Goal: Task Accomplishment & Management: Manage account settings

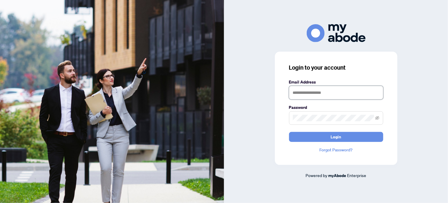
click at [308, 92] on input "text" at bounding box center [336, 93] width 94 height 14
type input "**********"
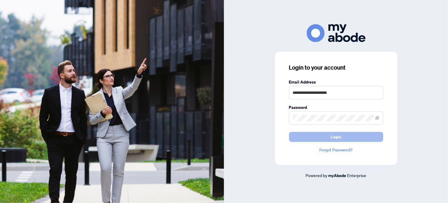
click at [318, 137] on button "Login" at bounding box center [336, 137] width 94 height 10
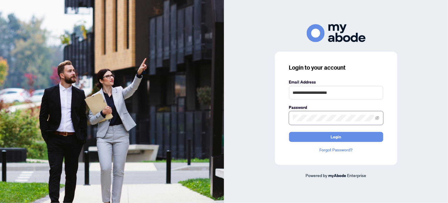
click at [250, 116] on div "**********" at bounding box center [336, 101] width 224 height 154
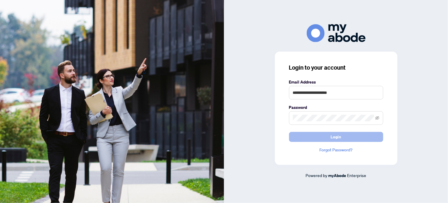
click at [321, 136] on button "Login" at bounding box center [336, 137] width 94 height 10
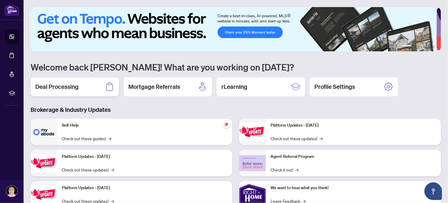
click at [83, 86] on div "Deal Processing" at bounding box center [75, 86] width 88 height 19
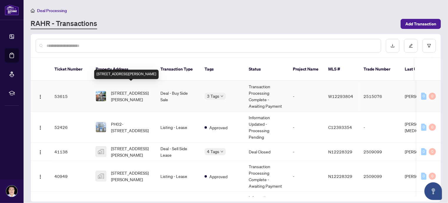
click at [137, 90] on span "[STREET_ADDRESS][PERSON_NAME]" at bounding box center [131, 96] width 40 height 13
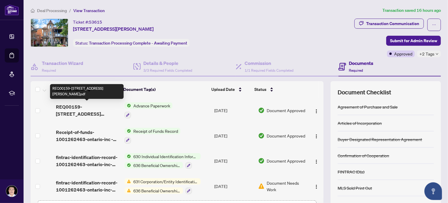
click at [75, 106] on span "REQ00159-[STREET_ADDRESS][PERSON_NAME]pdf" at bounding box center [88, 110] width 64 height 14
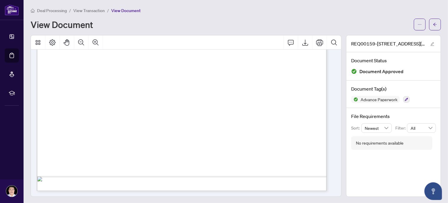
scroll to position [1248, 0]
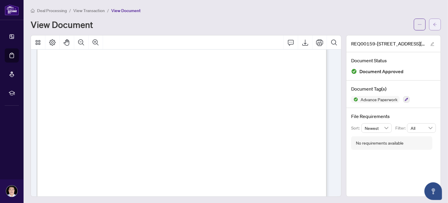
click at [433, 23] on icon "arrow-left" at bounding box center [435, 24] width 4 height 4
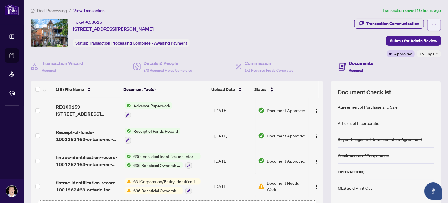
click at [432, 25] on icon "ellipsis" at bounding box center [434, 25] width 4 height 4
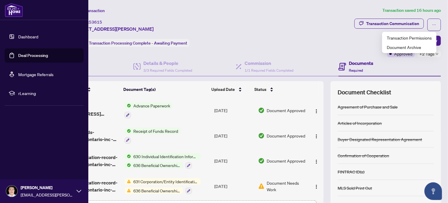
click at [24, 35] on link "Dashboard" at bounding box center [28, 36] width 20 height 5
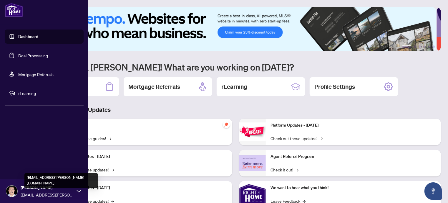
click at [47, 191] on span "[EMAIL_ADDRESS][PERSON_NAME][DOMAIN_NAME]" at bounding box center [47, 194] width 53 height 6
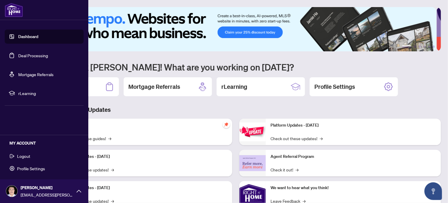
click at [27, 156] on span "Logout" at bounding box center [23, 155] width 13 height 9
